Goal: Information Seeking & Learning: Learn about a topic

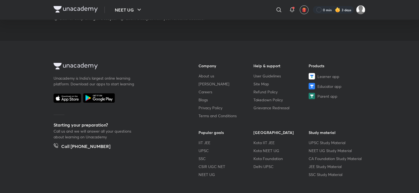
scroll to position [218, 0]
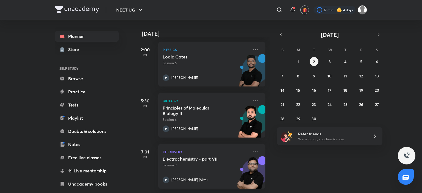
scroll to position [82, 0]
click at [299, 61] on button "1" at bounding box center [298, 61] width 9 height 9
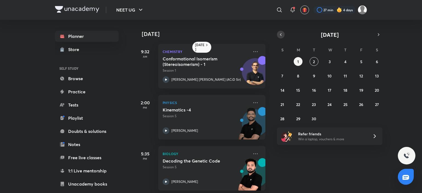
click at [279, 35] on icon "button" at bounding box center [281, 34] width 4 height 5
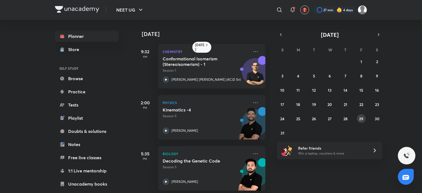
click at [361, 116] on button "29" at bounding box center [361, 118] width 9 height 9
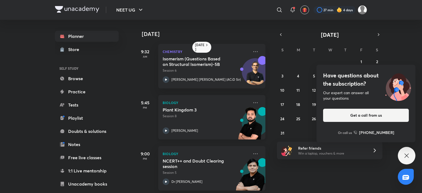
scroll to position [6, 0]
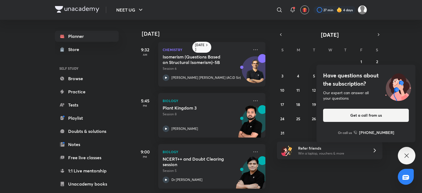
click at [409, 160] on div "Have questions about the subscription? Our expert can answer all your questions…" at bounding box center [407, 156] width 18 height 18
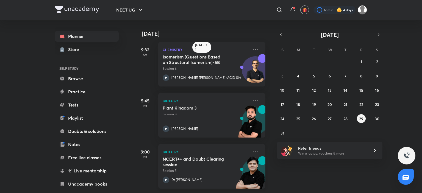
click at [230, 168] on p "Session 5" at bounding box center [206, 170] width 86 height 5
click at [253, 149] on icon at bounding box center [255, 152] width 7 height 7
click at [321, 117] on div "27 28 29 30 31 1 2 3 4 5 6 7 8 9 10 11 12 13 14 15 16 17 18 19 20 21 22 23 24 2…" at bounding box center [329, 97] width 105 height 80
click at [333, 119] on button "27" at bounding box center [329, 118] width 9 height 9
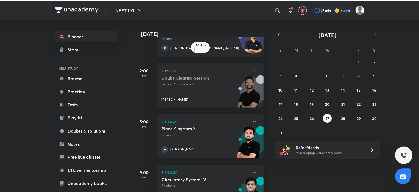
scroll to position [57, 0]
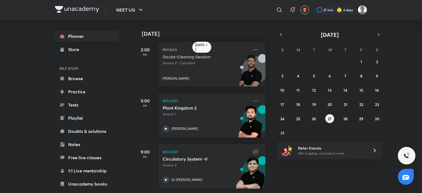
click at [253, 149] on icon at bounding box center [255, 152] width 7 height 7
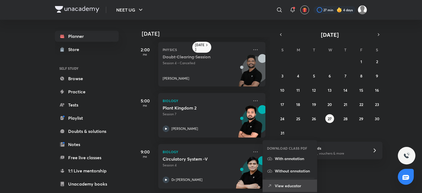
click at [286, 191] on li "View educator" at bounding box center [290, 186] width 54 height 12
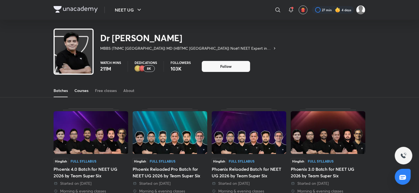
click at [86, 91] on div "Courses" at bounding box center [81, 90] width 14 height 5
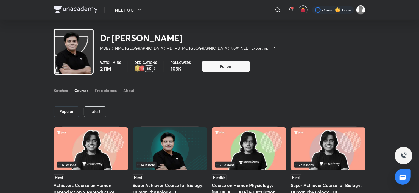
scroll to position [23, 0]
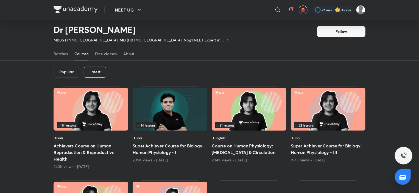
click at [98, 71] on p "Latest" at bounding box center [95, 72] width 11 height 4
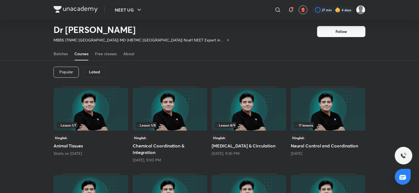
click at [187, 117] on img at bounding box center [170, 109] width 75 height 43
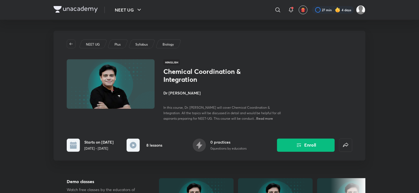
click at [256, 117] on span "Read more" at bounding box center [264, 118] width 17 height 4
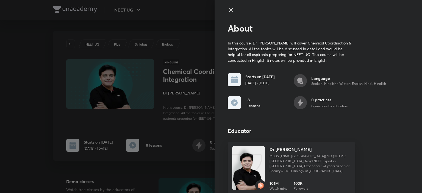
click at [166, 108] on div at bounding box center [211, 96] width 422 height 193
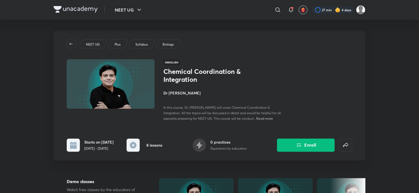
scroll to position [23, 0]
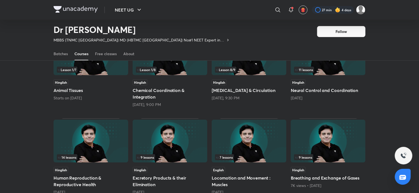
scroll to position [24, 0]
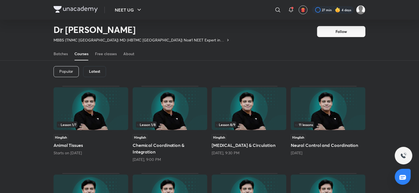
click at [103, 115] on img at bounding box center [91, 108] width 75 height 43
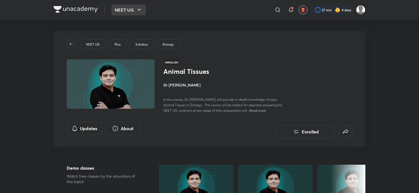
scroll to position [24, 0]
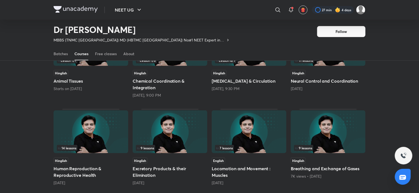
scroll to position [51, 0]
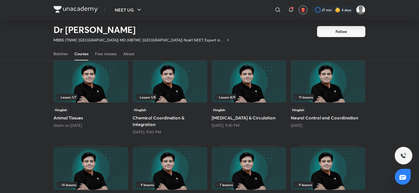
click at [168, 84] on img at bounding box center [170, 81] width 75 height 43
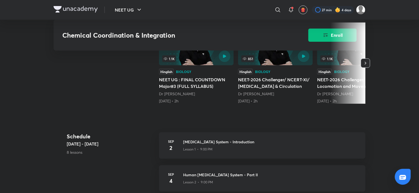
scroll to position [220, 0]
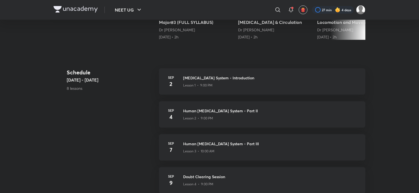
scroll to position [51, 0]
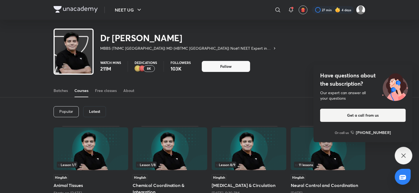
click at [241, 151] on img at bounding box center [249, 148] width 75 height 43
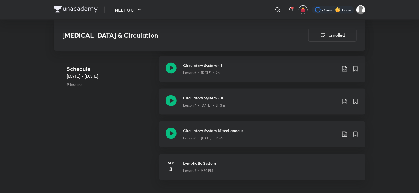
scroll to position [412, 0]
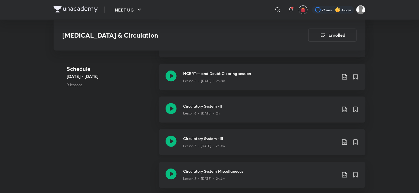
click at [214, 136] on h3 "Circulatory System -III" at bounding box center [260, 139] width 154 height 6
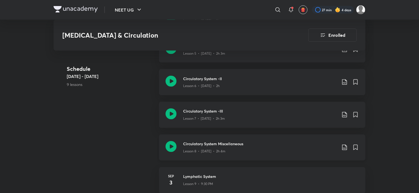
scroll to position [412, 0]
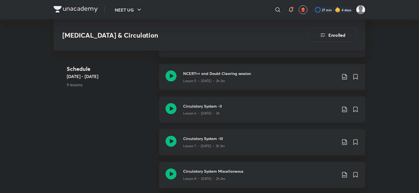
click at [205, 109] on div "Lesson 6 • [DATE] • 2h" at bounding box center [260, 112] width 154 height 7
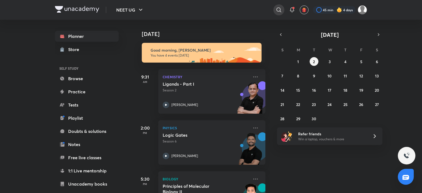
click at [280, 12] on icon at bounding box center [278, 9] width 5 height 5
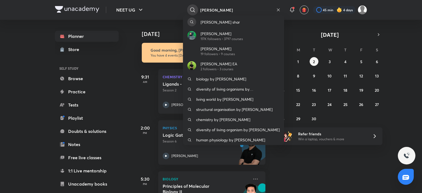
type input "anmol sharma"
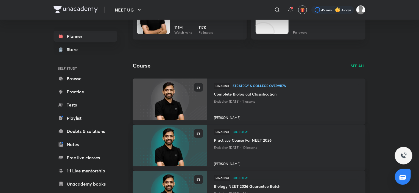
scroll to position [27, 0]
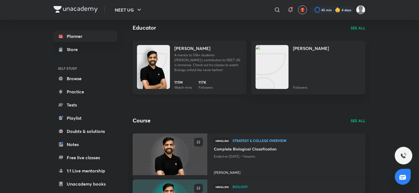
click at [177, 68] on p "A mentor to 50k+ students- Anmol Sir's contribution to NEET UG is immense. Chec…" at bounding box center [208, 63] width 68 height 20
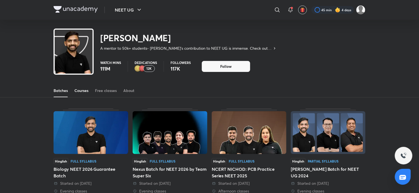
click at [85, 90] on div "Courses" at bounding box center [81, 90] width 14 height 5
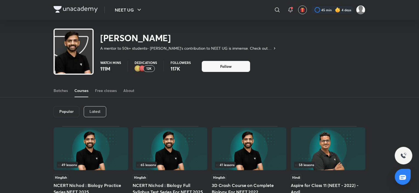
click at [95, 112] on p "Latest" at bounding box center [95, 111] width 11 height 4
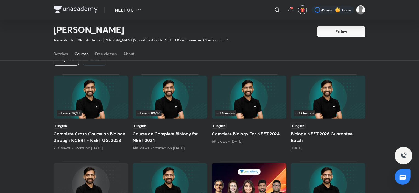
click at [329, 96] on img at bounding box center [328, 97] width 75 height 43
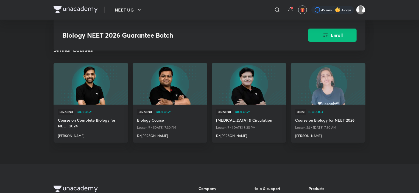
scroll to position [934, 0]
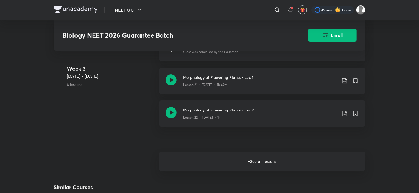
click at [248, 156] on h6 "+ See all lessons" at bounding box center [262, 161] width 207 height 19
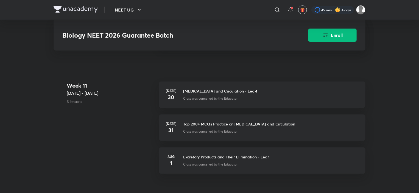
scroll to position [2142, 0]
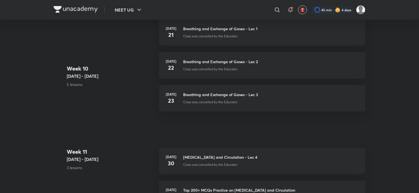
scroll to position [35, 0]
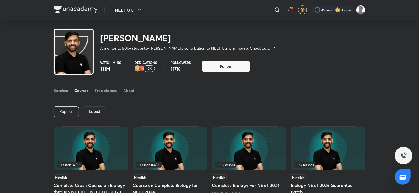
click at [96, 111] on h6 "Latest" at bounding box center [94, 111] width 11 height 4
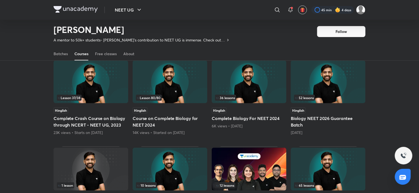
click at [177, 87] on img at bounding box center [170, 81] width 75 height 43
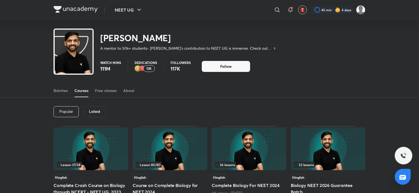
click at [94, 94] on div "Batches Courses Free classes About" at bounding box center [210, 90] width 312 height 13
click at [94, 112] on h6 "Latest" at bounding box center [94, 111] width 11 height 4
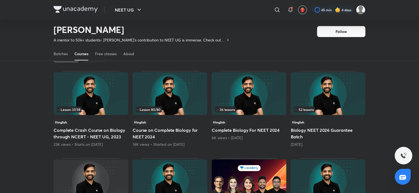
scroll to position [51, 0]
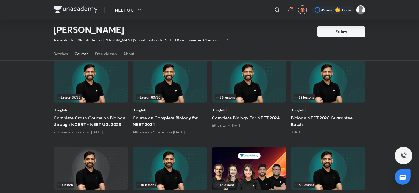
click at [97, 88] on img at bounding box center [91, 81] width 75 height 43
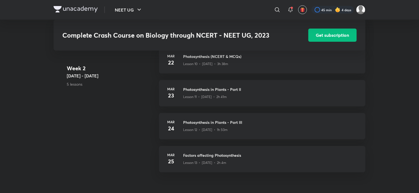
scroll to position [526, 0]
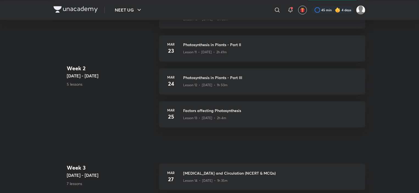
scroll to position [51, 0]
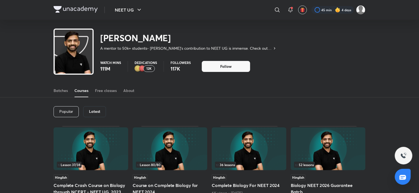
click at [101, 113] on div "Latest" at bounding box center [94, 111] width 23 height 11
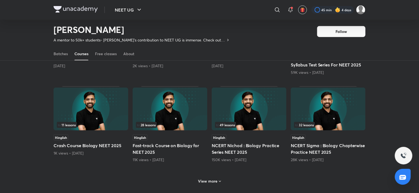
scroll to position [216, 0]
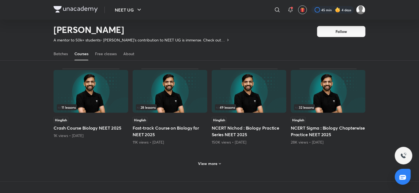
click at [218, 163] on icon at bounding box center [220, 164] width 4 height 4
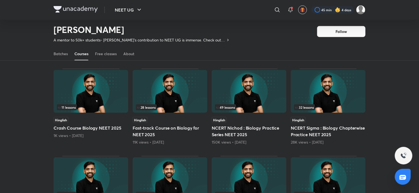
click at [343, 100] on img at bounding box center [328, 91] width 75 height 43
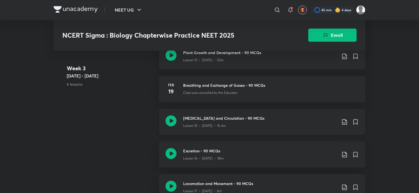
scroll to position [714, 0]
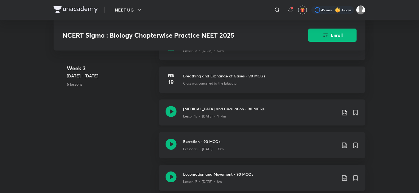
click at [216, 115] on p "Lesson 15 • Feb 20 • 1h 4m" at bounding box center [204, 116] width 43 height 5
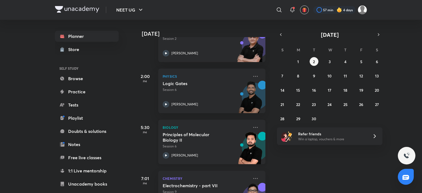
scroll to position [82, 0]
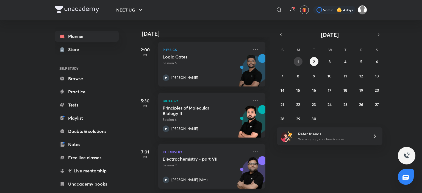
click at [300, 62] on button "1" at bounding box center [298, 61] width 9 height 9
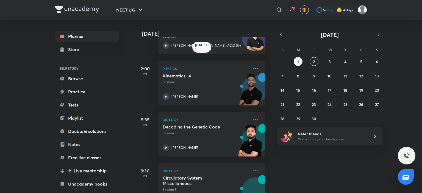
scroll to position [57, 0]
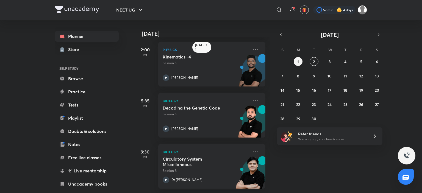
click at [278, 30] on div "Yesterday 9:32 AM Chemistry Conformational Isomerism (Stereoisomerism) - 1 Sess…" at bounding box center [277, 106] width 287 height 173
click at [281, 32] on icon "button" at bounding box center [281, 34] width 4 height 5
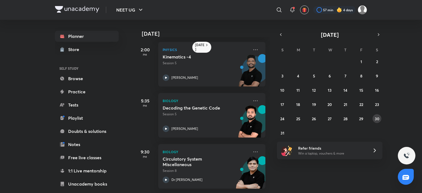
click at [378, 119] on abbr "30" at bounding box center [377, 118] width 5 height 5
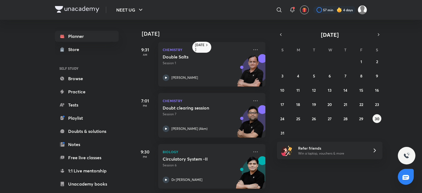
scroll to position [6, 0]
click at [180, 177] on p "Dr [PERSON_NAME]" at bounding box center [186, 179] width 31 height 5
click at [350, 120] on div "27 28 29 30 31 1 2 3 4 5 6 7 8 9 10 11 12 13 14 15 16 17 18 19 20 21 22 23 24 2…" at bounding box center [329, 97] width 105 height 80
click at [349, 120] on button "28" at bounding box center [345, 118] width 9 height 9
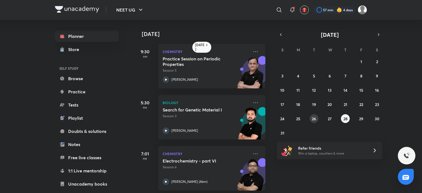
click at [318, 119] on button "26" at bounding box center [314, 118] width 9 height 9
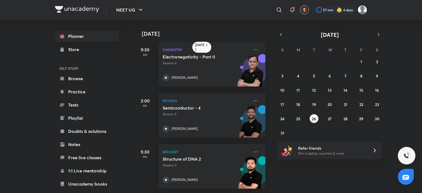
scroll to position [6, 0]
click at [330, 119] on abbr "27" at bounding box center [330, 118] width 4 height 5
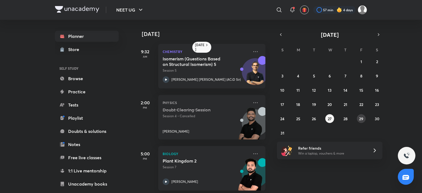
click at [360, 119] on abbr "29" at bounding box center [361, 118] width 4 height 5
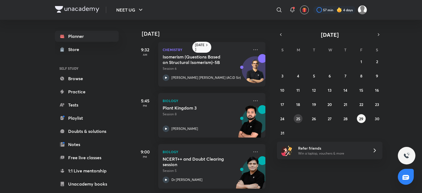
click at [297, 120] on abbr "25" at bounding box center [298, 118] width 4 height 5
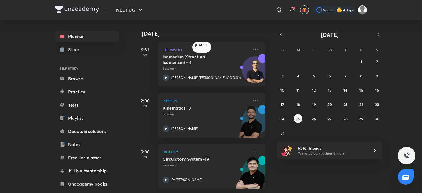
click at [177, 177] on p "Dr [PERSON_NAME]" at bounding box center [186, 179] width 31 height 5
click at [254, 149] on icon at bounding box center [255, 152] width 7 height 7
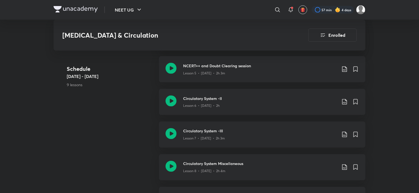
scroll to position [386, 0]
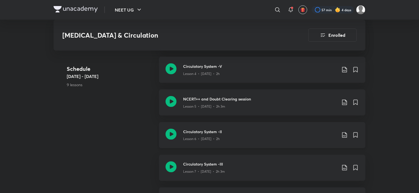
click at [202, 137] on p "Lesson 6 • [DATE] • 2h" at bounding box center [201, 139] width 37 height 5
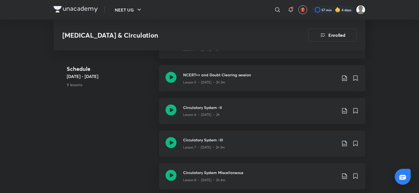
click at [213, 145] on p "Lesson 7 • [DATE] • 2h 3m" at bounding box center [204, 147] width 42 height 5
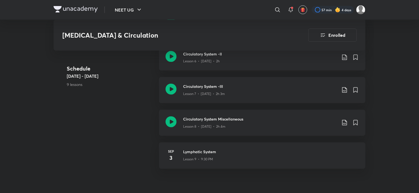
scroll to position [467, 0]
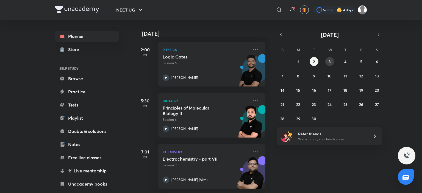
click at [331, 62] on button "3" at bounding box center [329, 61] width 9 height 9
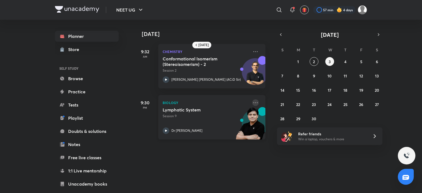
click at [253, 104] on icon at bounding box center [255, 102] width 7 height 7
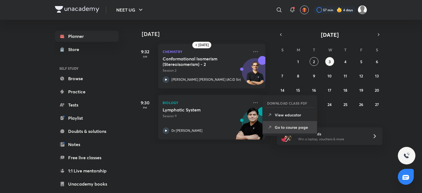
click at [285, 127] on p "Go to course page" at bounding box center [294, 127] width 38 height 6
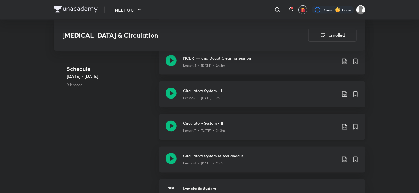
scroll to position [414, 0]
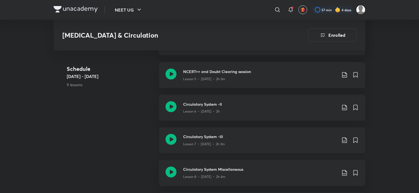
click at [211, 134] on h3 "Circulatory System -III" at bounding box center [260, 137] width 154 height 6
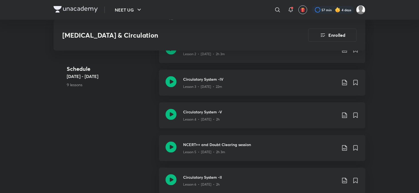
scroll to position [332, 0]
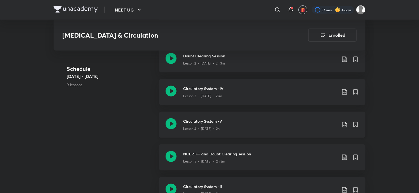
click at [209, 112] on div "Circulatory System -V Lesson 4 • [DATE] • 2h" at bounding box center [262, 125] width 207 height 26
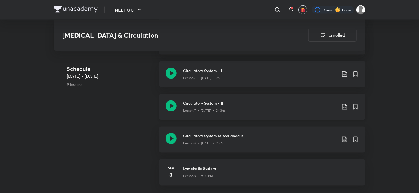
scroll to position [439, 0]
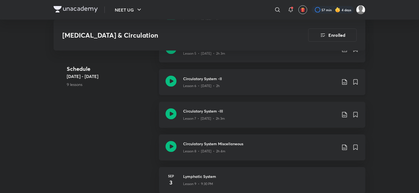
click at [203, 82] on div "Lesson 6 • [DATE] • 2h" at bounding box center [260, 85] width 154 height 7
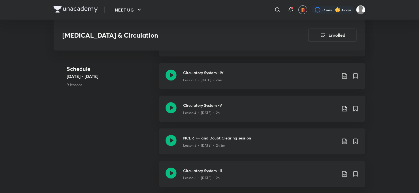
scroll to position [357, 0]
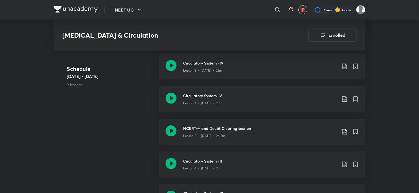
click at [214, 126] on h3 "NCERT++ and Doubt Clearing session" at bounding box center [260, 129] width 154 height 6
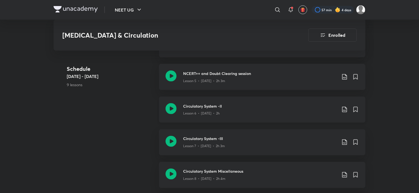
scroll to position [467, 0]
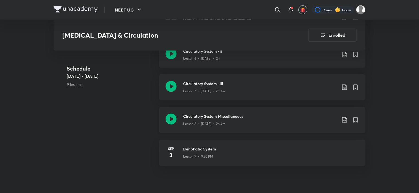
click at [206, 122] on p "Lesson 8 • [DATE] • 2h 4m" at bounding box center [204, 124] width 42 height 5
